Goal: Task Accomplishment & Management: Manage account settings

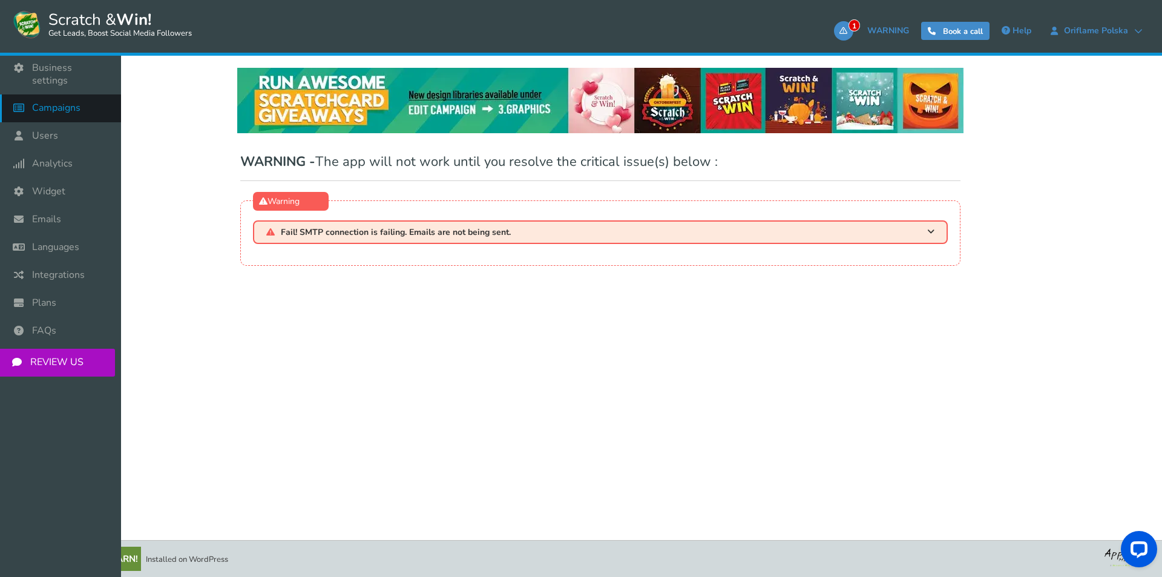
click at [76, 102] on span "Campaigns" at bounding box center [56, 108] width 48 height 13
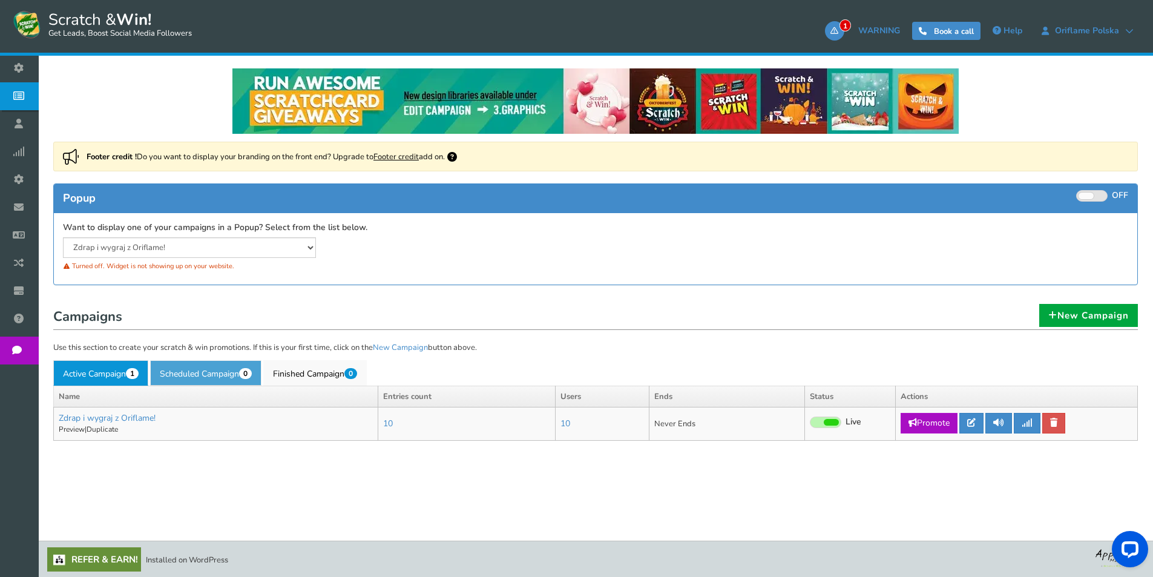
scroll to position [77, 0]
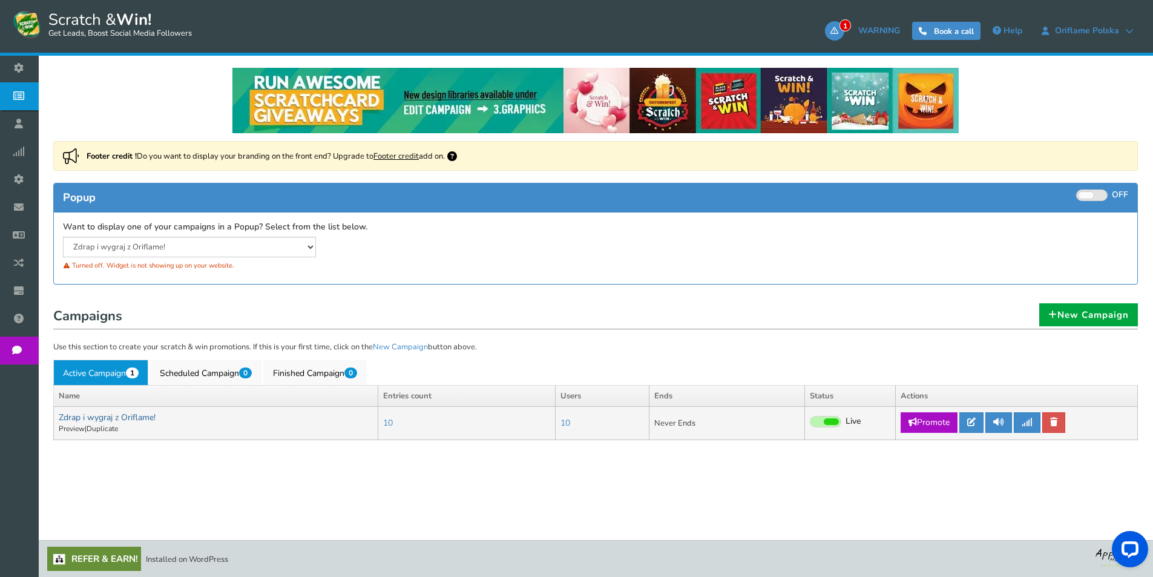
click at [110, 411] on link "Zdrap i wygraj z Oriflame!" at bounding box center [107, 416] width 97 height 11
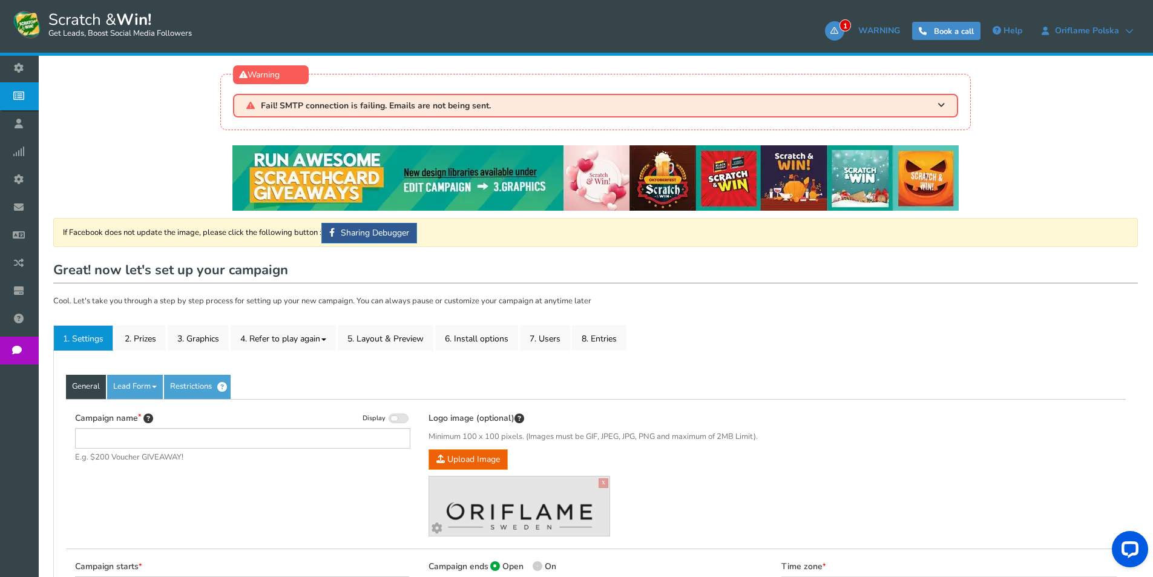
type input "Zdrap i wygraj z Oriflame!"
click at [1029, 263] on h1 "Zdrap i wygraj z Oriflame! Visit your campaign Preview your campaign Live Paused" at bounding box center [595, 271] width 1084 height 24
click at [1026, 275] on link "Visit your campaign" at bounding box center [1033, 274] width 100 height 21
click at [152, 335] on link "2. Prizes" at bounding box center [140, 337] width 51 height 25
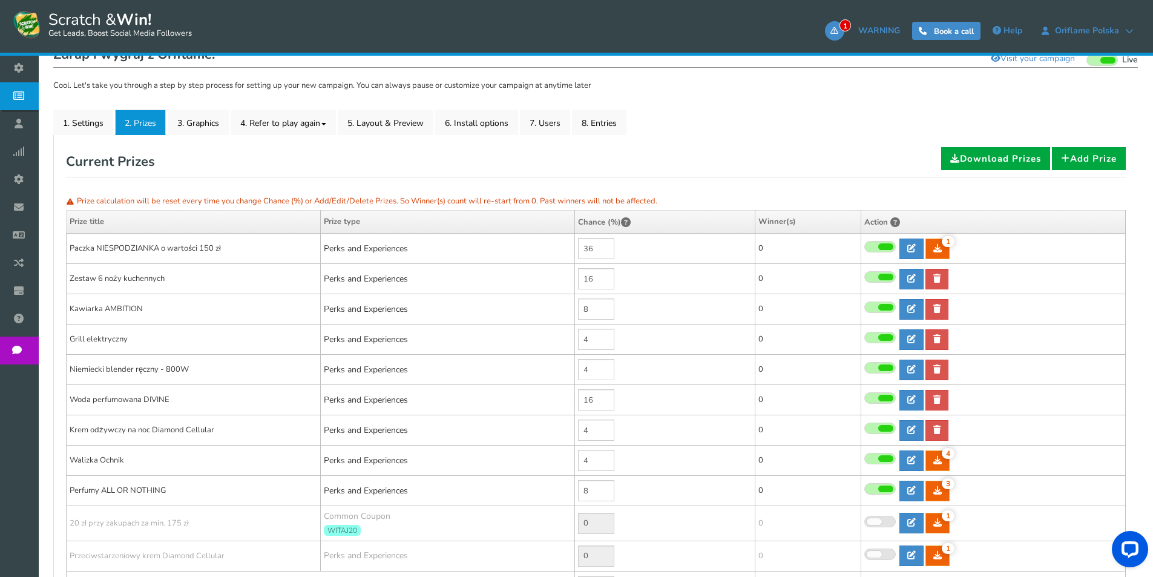
scroll to position [242, 0]
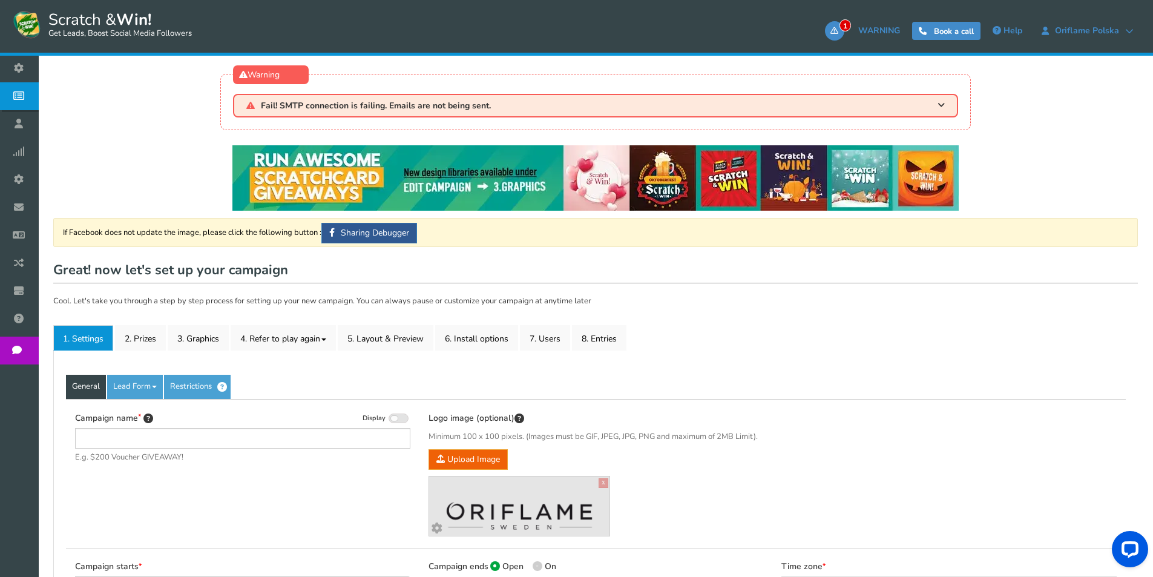
type input "Zdrap i wygraj z Oriflame!"
click at [143, 335] on link "2. Prizes" at bounding box center [140, 337] width 51 height 25
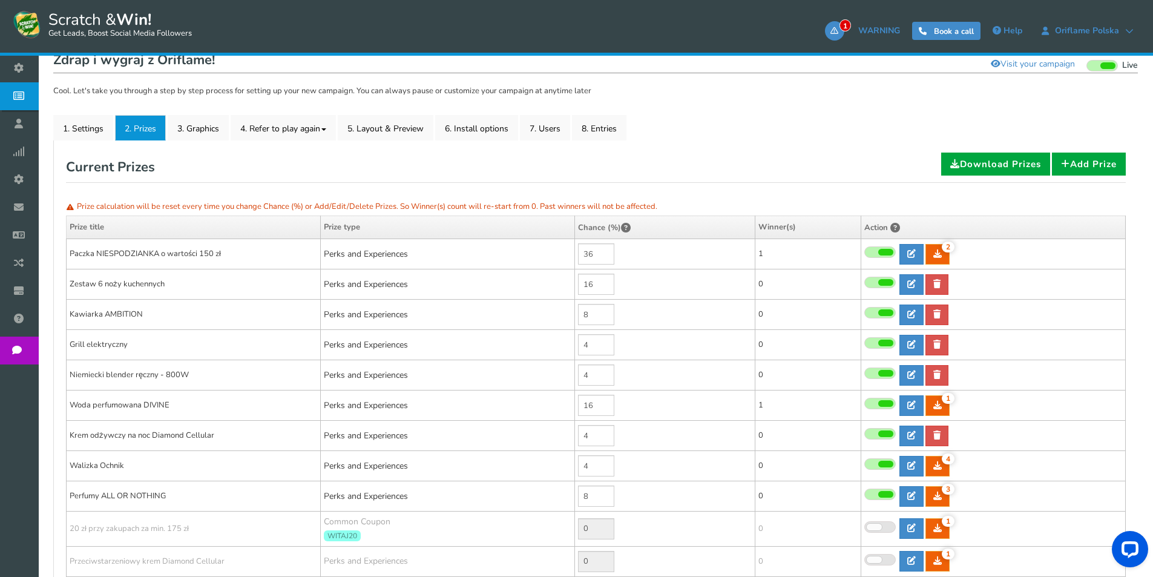
scroll to position [242, 0]
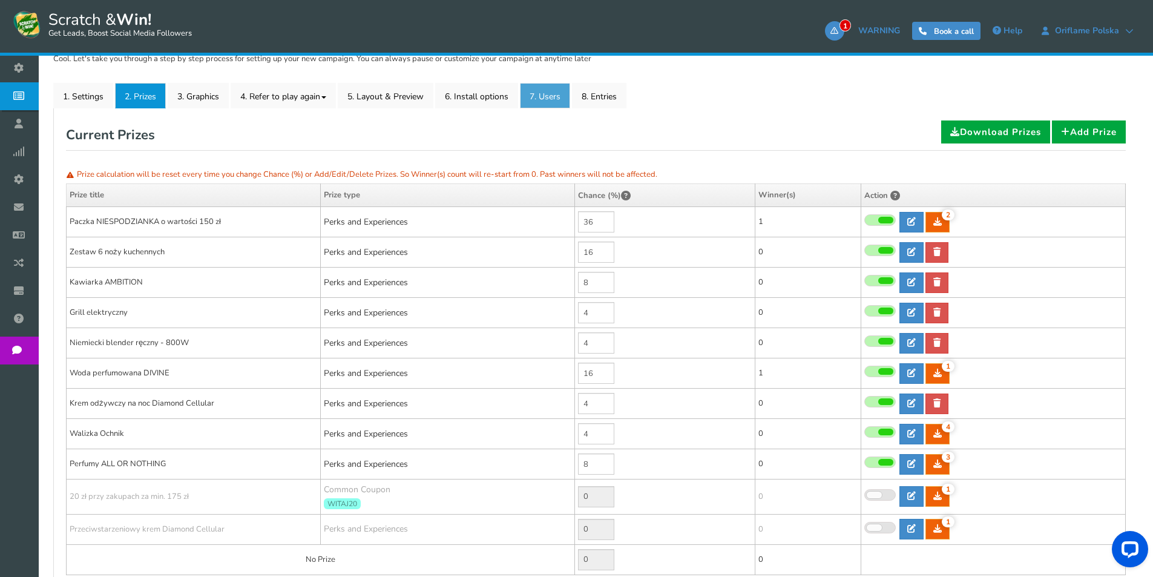
click at [543, 94] on link "7. Users" at bounding box center [545, 95] width 50 height 25
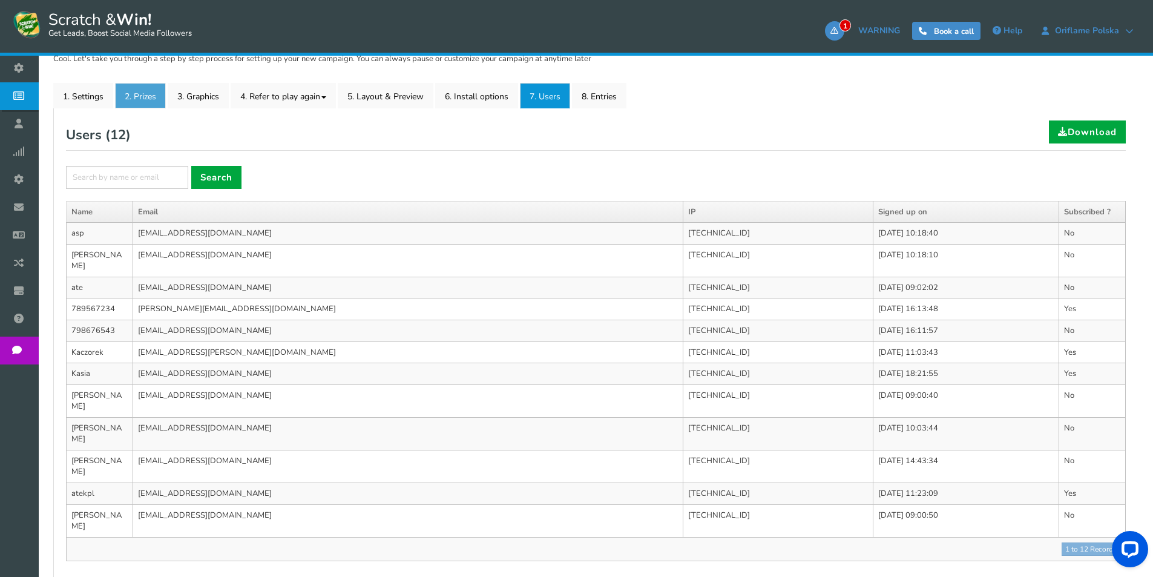
click at [145, 104] on link "2. Prizes" at bounding box center [140, 95] width 51 height 25
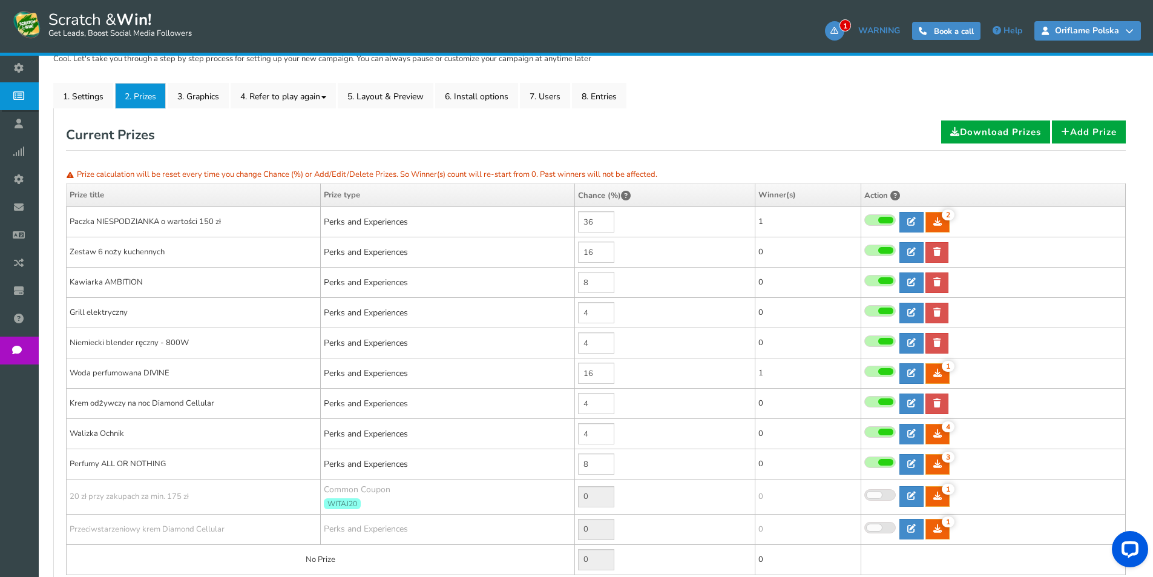
click at [1066, 27] on span "Oriflame Polska" at bounding box center [1087, 31] width 76 height 10
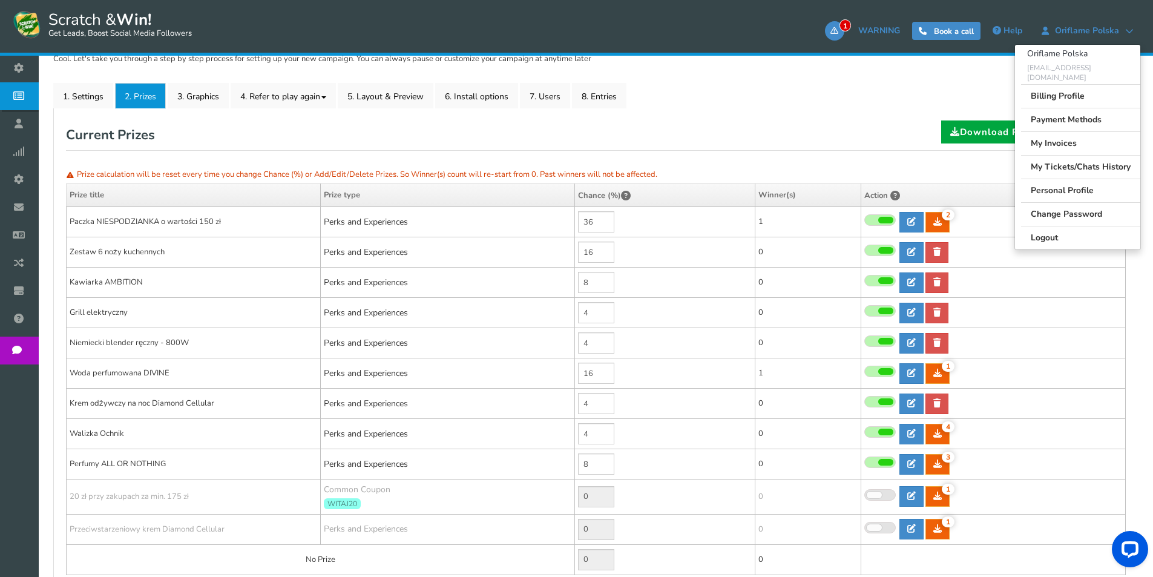
click at [903, 68] on div "If Facebook does not update the image, please click the following button : Shar…" at bounding box center [595, 369] width 1084 height 786
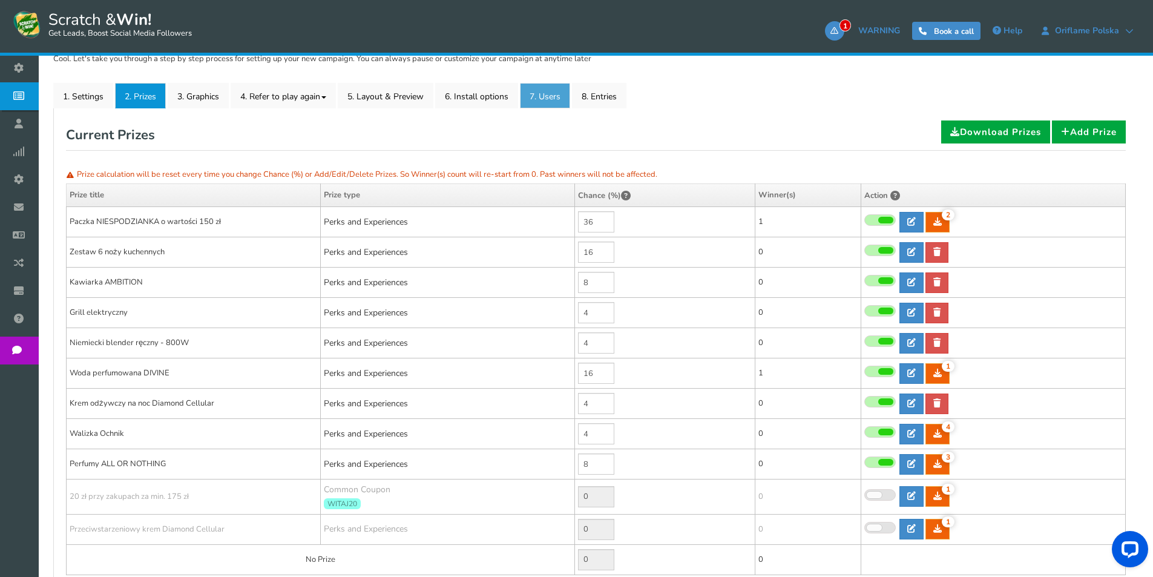
click at [552, 90] on link "7. Users" at bounding box center [545, 95] width 50 height 25
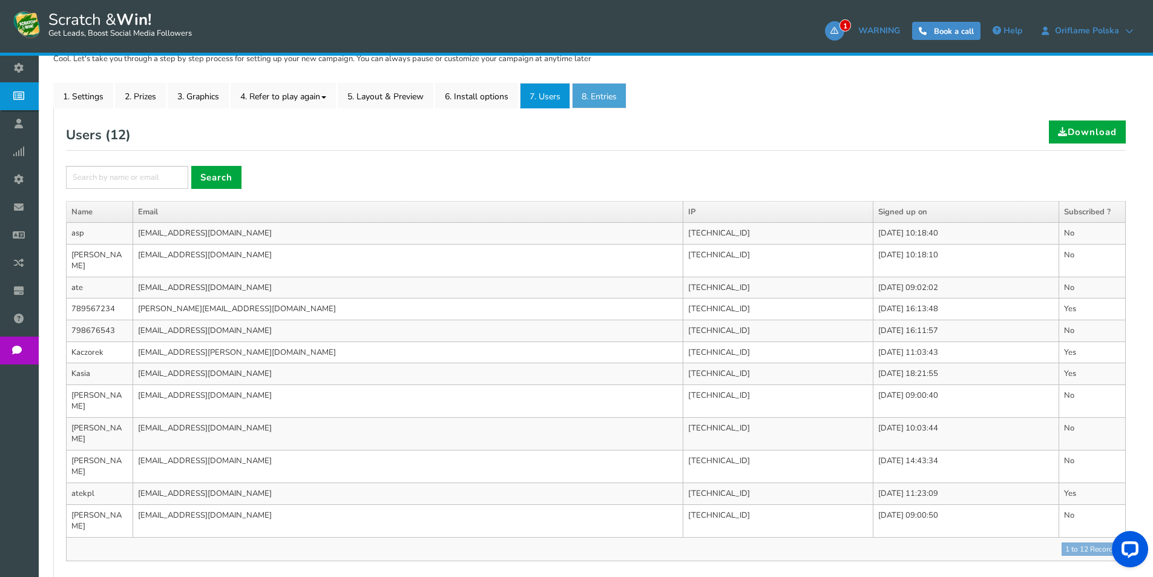
click at [609, 97] on link "8. Entries" at bounding box center [599, 95] width 54 height 25
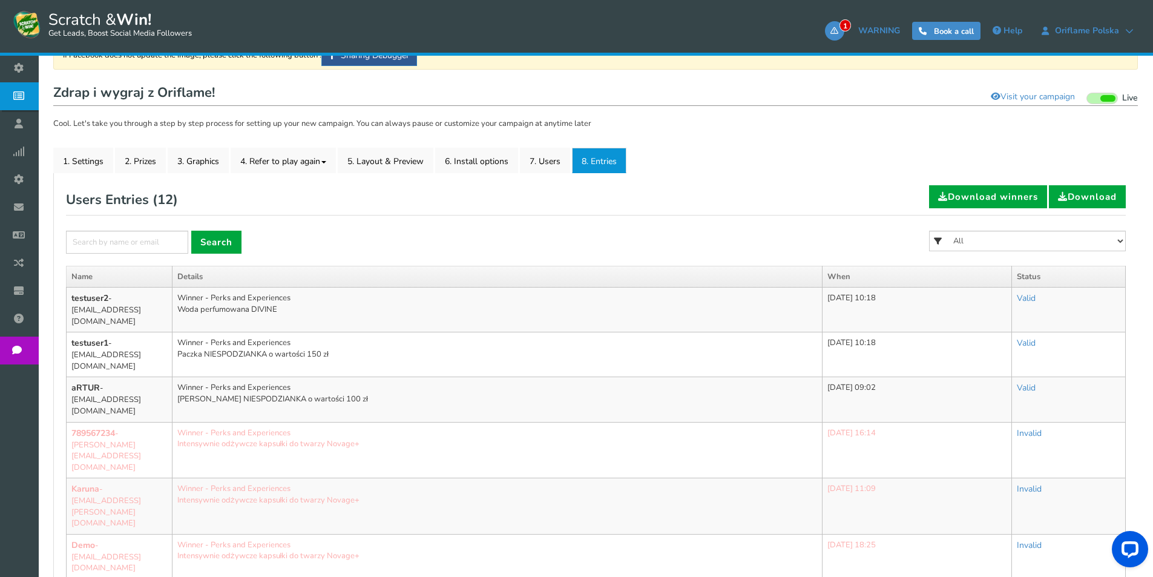
scroll to position [171, 0]
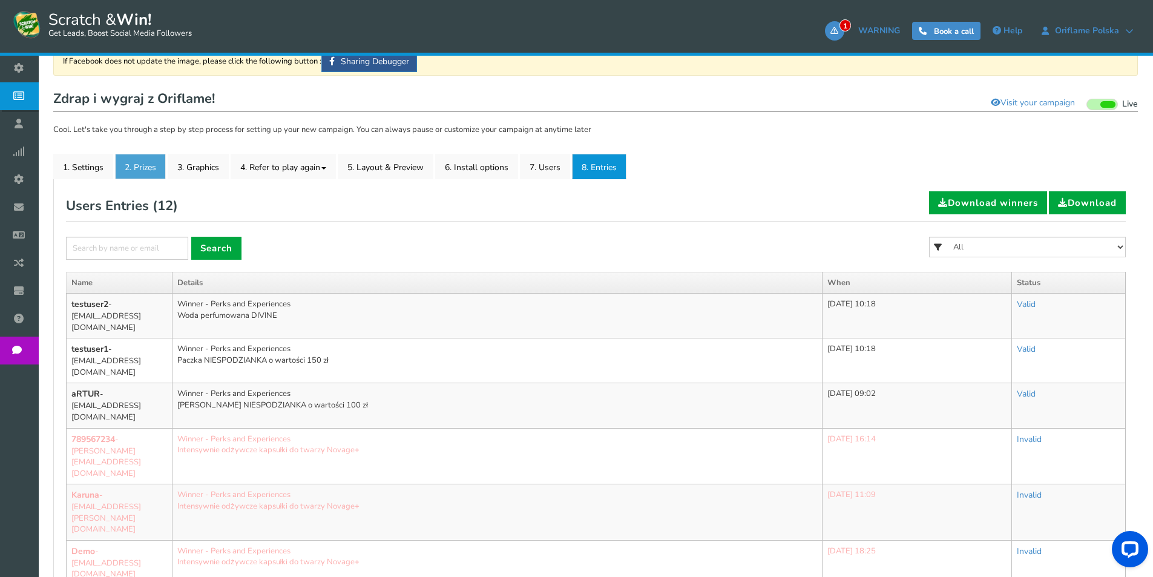
click at [153, 162] on link "2. Prizes" at bounding box center [140, 166] width 51 height 25
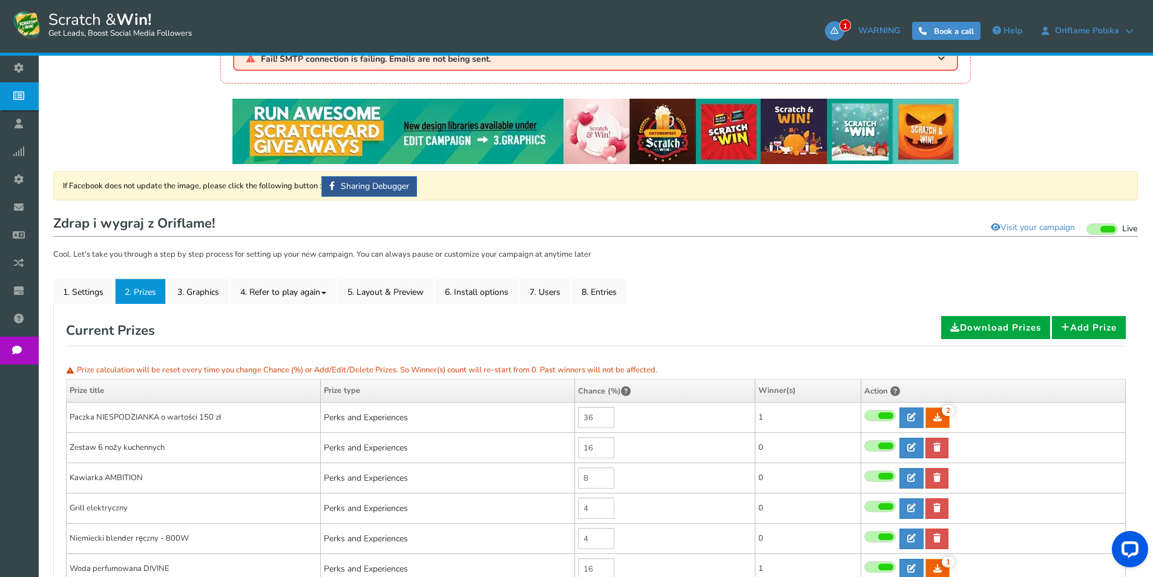
scroll to position [0, 0]
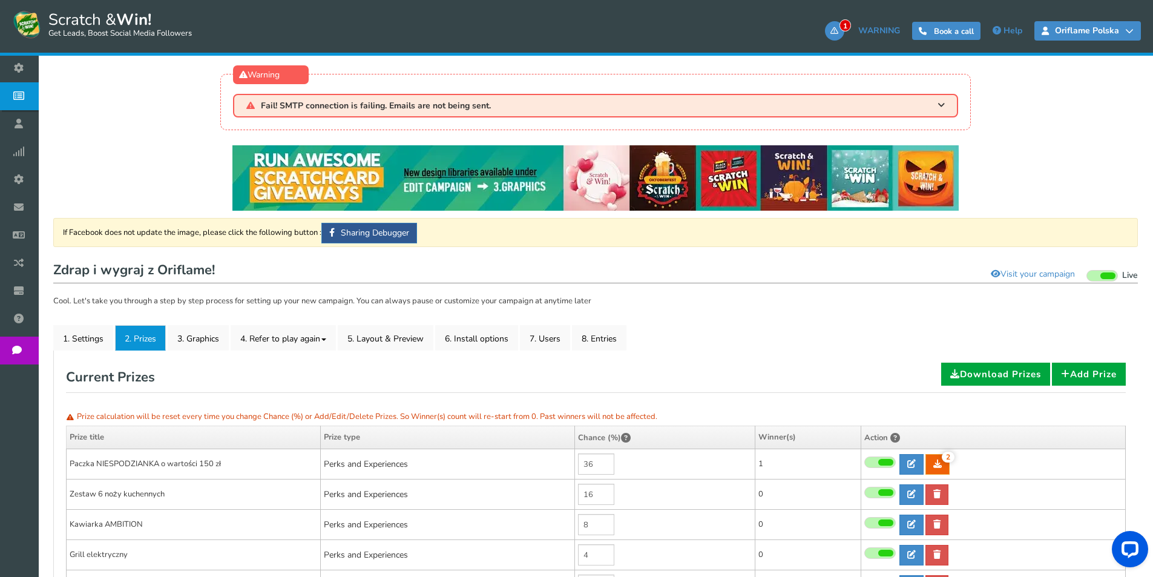
click at [1081, 30] on span "Oriflame Polska" at bounding box center [1087, 31] width 76 height 10
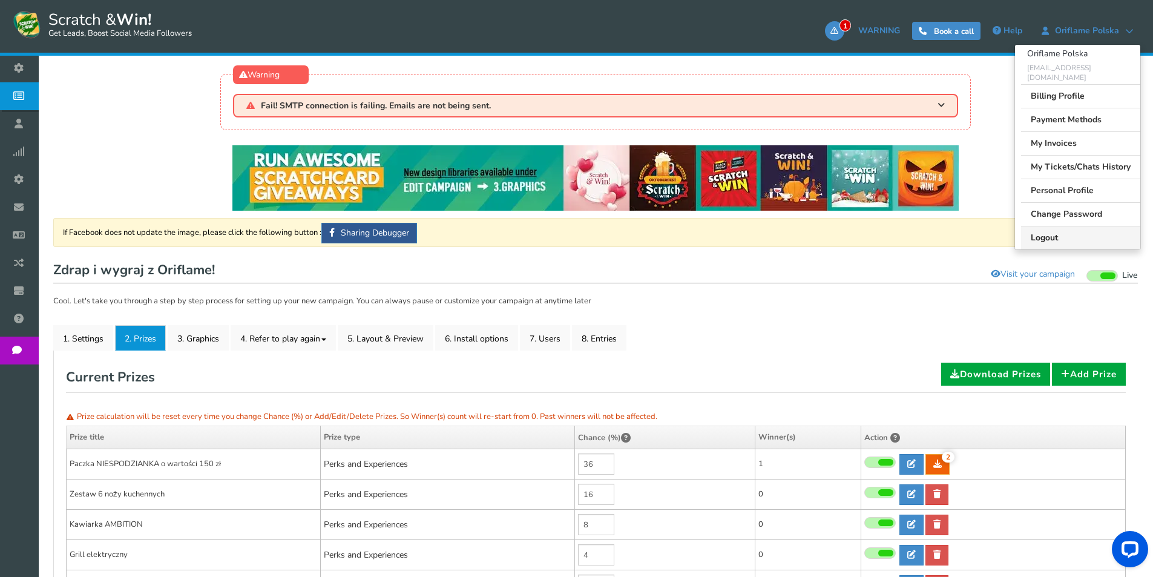
click at [1084, 234] on link "Logout" at bounding box center [1080, 238] width 119 height 24
